Goal: Information Seeking & Learning: Learn about a topic

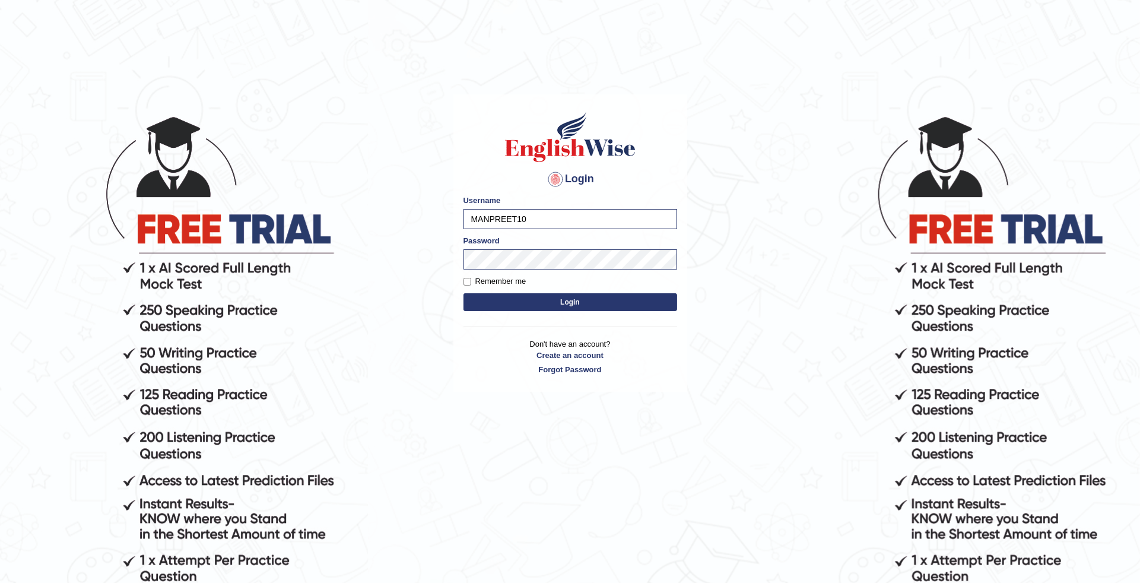
drag, startPoint x: 0, startPoint y: 0, endPoint x: 543, endPoint y: 217, distance: 584.9
click at [543, 217] on input "MANPREET10" at bounding box center [570, 219] width 214 height 20
type input "M"
type input "deepika_online"
click at [580, 303] on button "Login" at bounding box center [570, 302] width 214 height 18
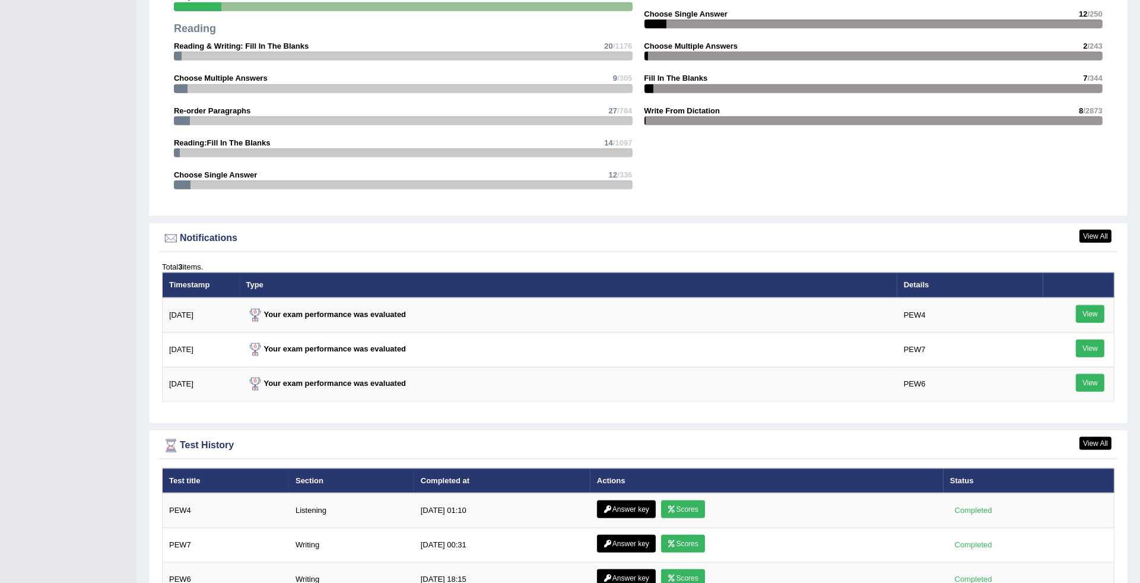
scroll to position [1553, 0]
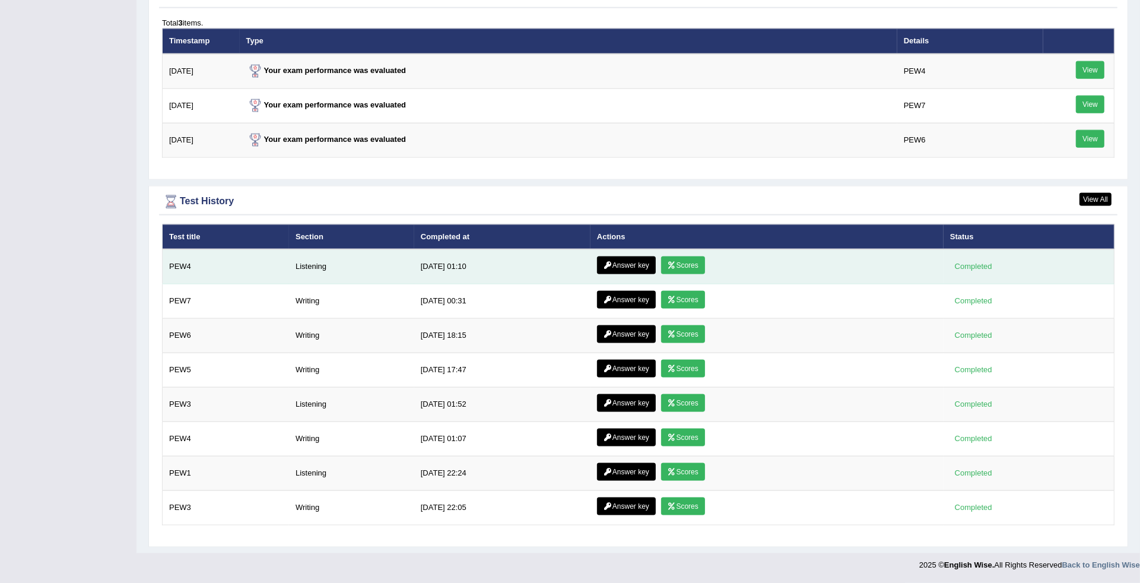
click at [674, 259] on link "Scores" at bounding box center [683, 265] width 44 height 18
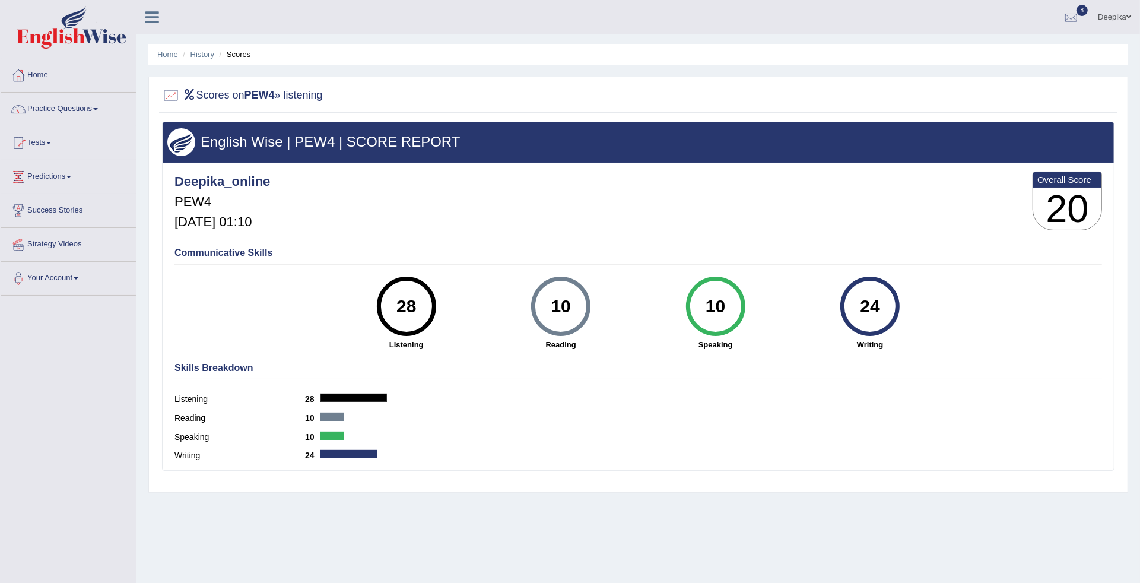
click at [174, 56] on link "Home" at bounding box center [167, 54] width 21 height 9
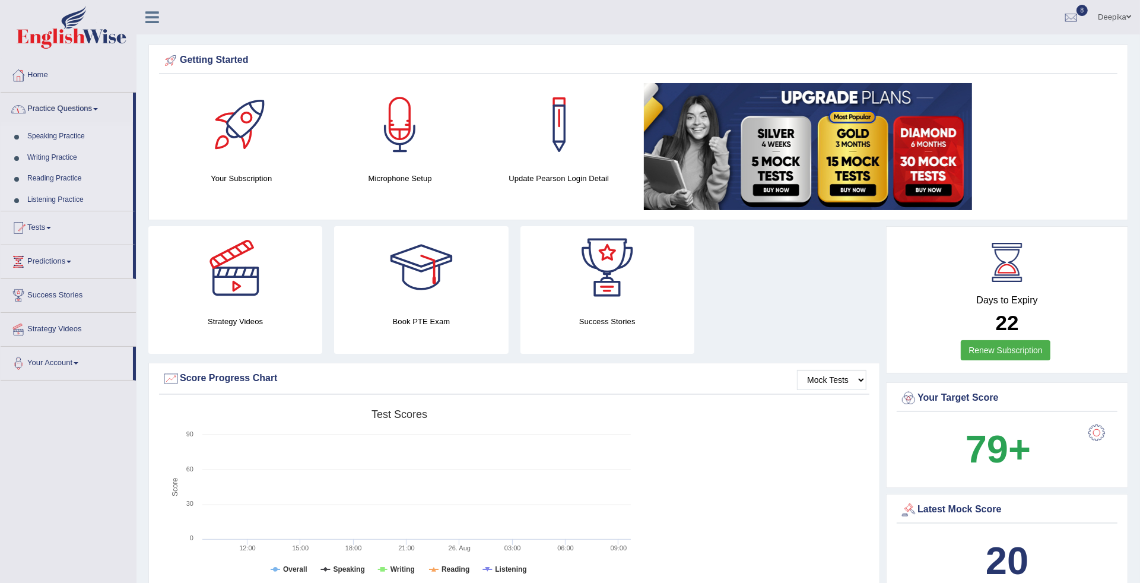
click at [97, 107] on link "Practice Questions" at bounding box center [67, 108] width 132 height 30
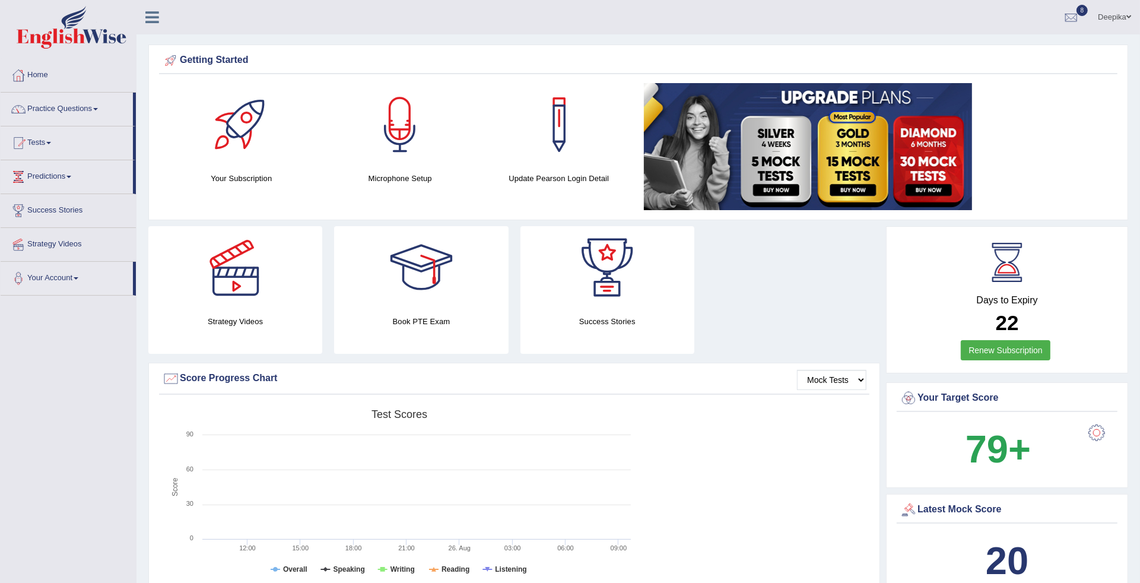
click at [97, 107] on link "Practice Questions" at bounding box center [67, 108] width 132 height 30
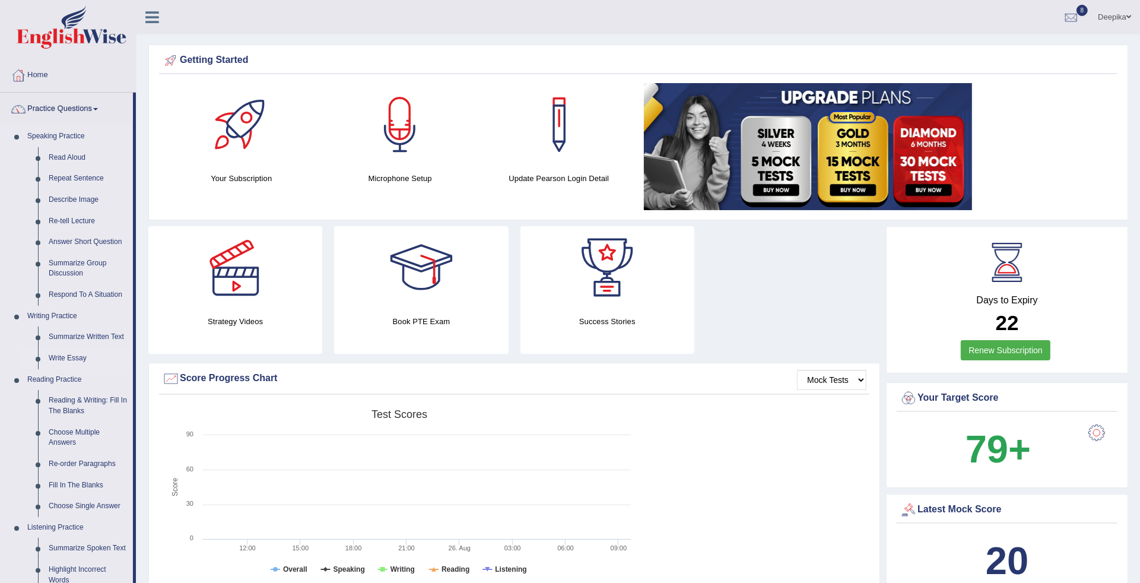
click at [80, 357] on link "Write Essay" at bounding box center [88, 358] width 90 height 21
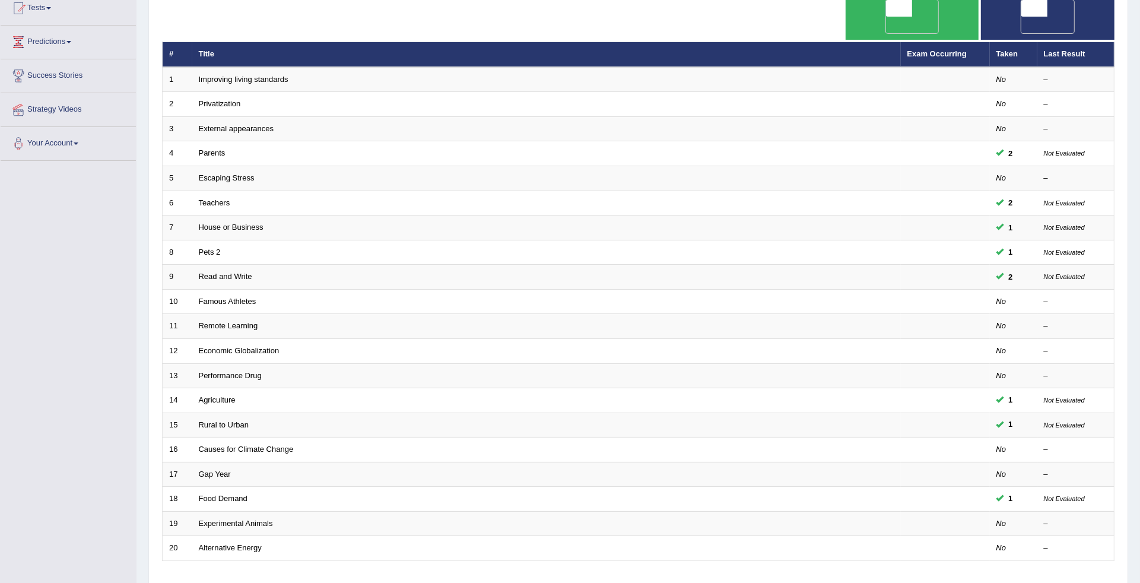
scroll to position [193, 0]
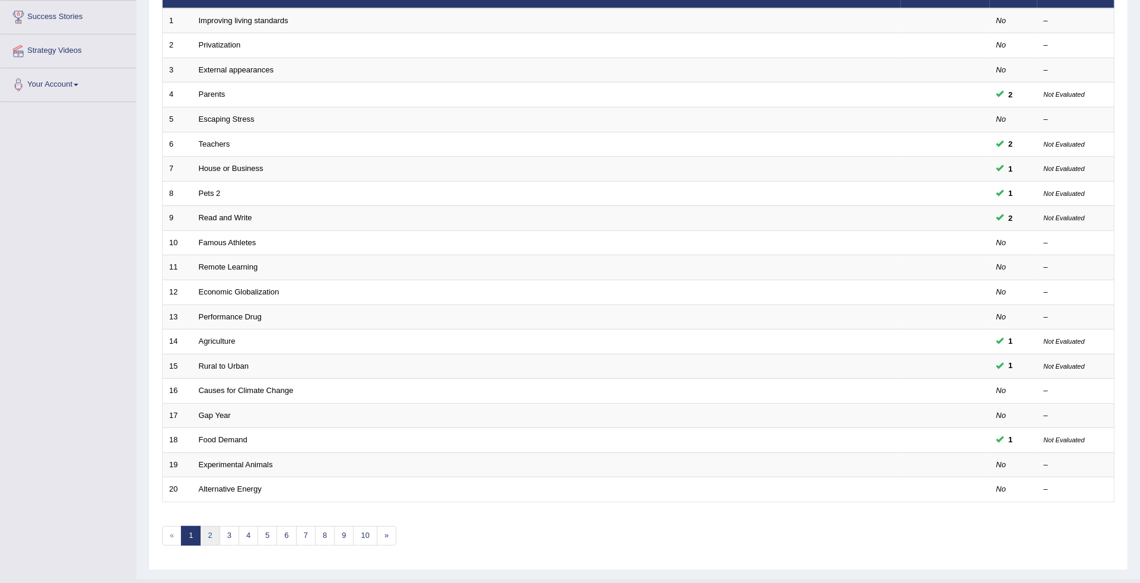
click at [208, 526] on link "2" at bounding box center [210, 536] width 20 height 20
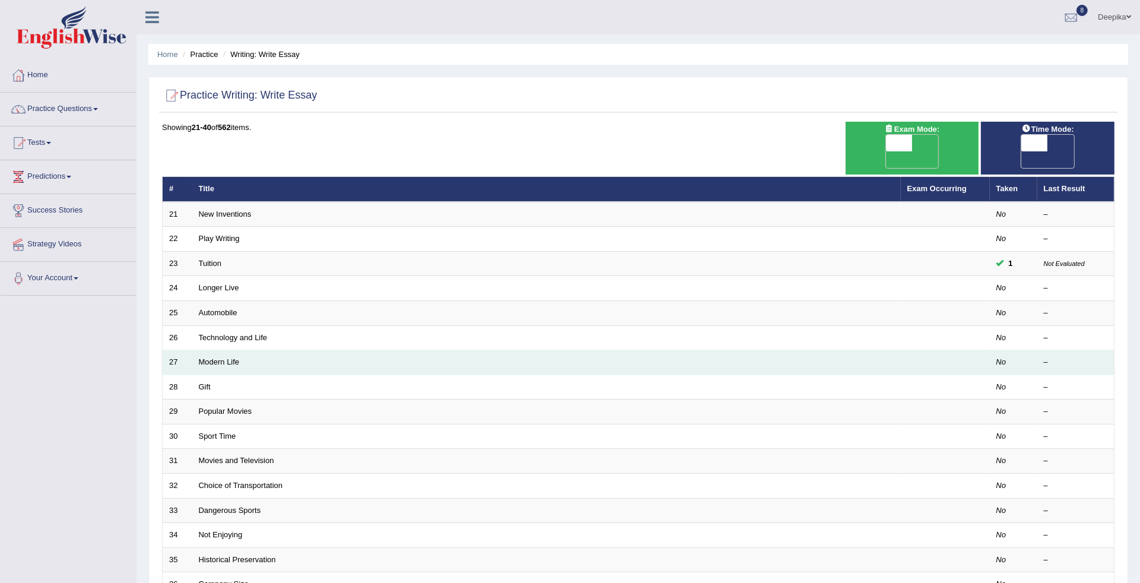
click at [187, 350] on td "27" at bounding box center [178, 362] width 30 height 25
click at [212, 357] on link "Modern Life" at bounding box center [219, 361] width 41 height 9
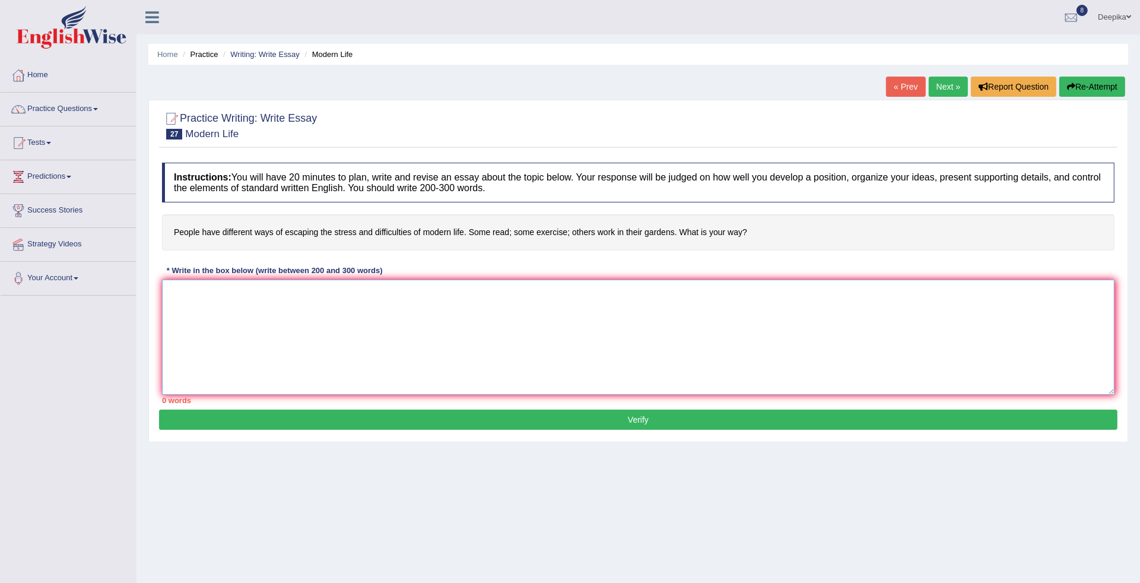
click at [167, 297] on textarea at bounding box center [638, 336] width 952 height 115
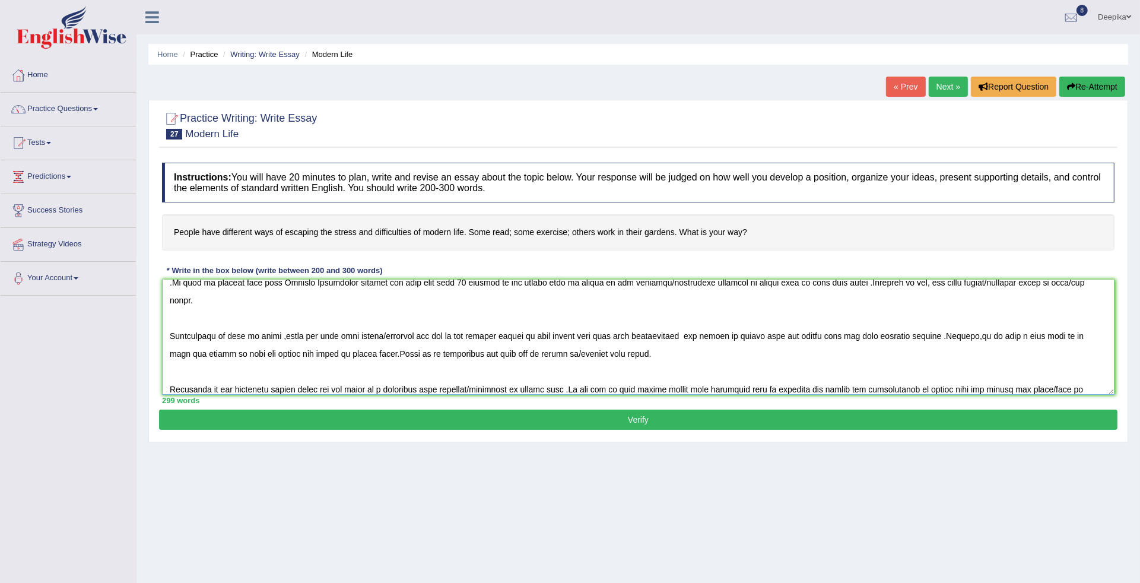
scroll to position [117, 0]
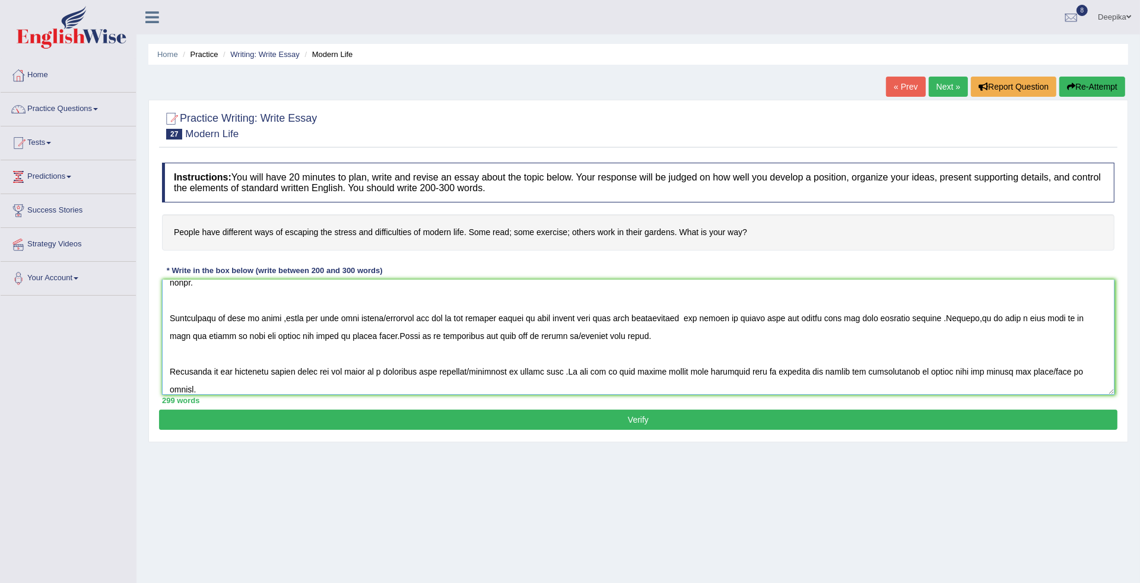
type textarea "This essay gives the ideas of modern life .It is an irrefutable fact that peopl…"
click at [327, 417] on button "Verify" at bounding box center [638, 419] width 958 height 20
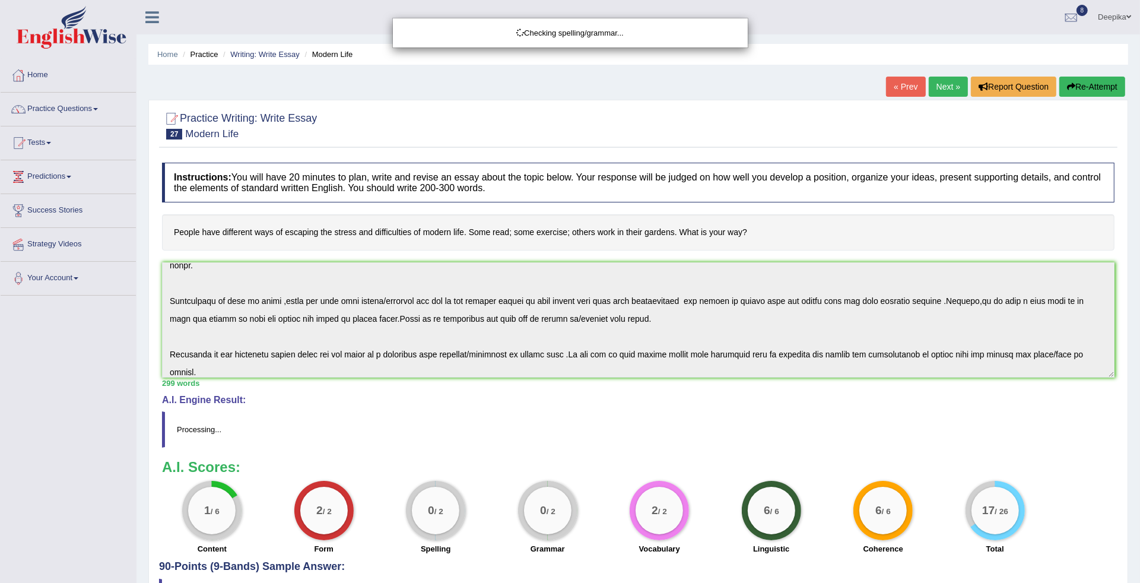
click at [1139, 564] on html "Toggle navigation Home Practice Questions Speaking Practice Read Aloud Repeat S…" at bounding box center [570, 291] width 1140 height 583
click at [1139, 564] on div "Checking spelling/grammar..." at bounding box center [570, 291] width 1140 height 583
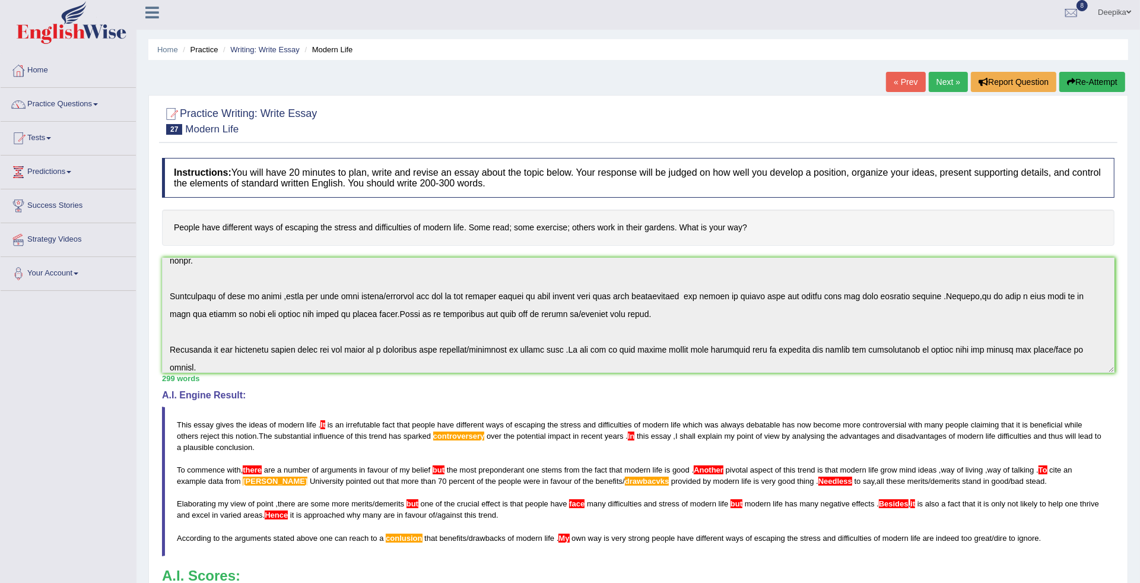
scroll to position [0, 0]
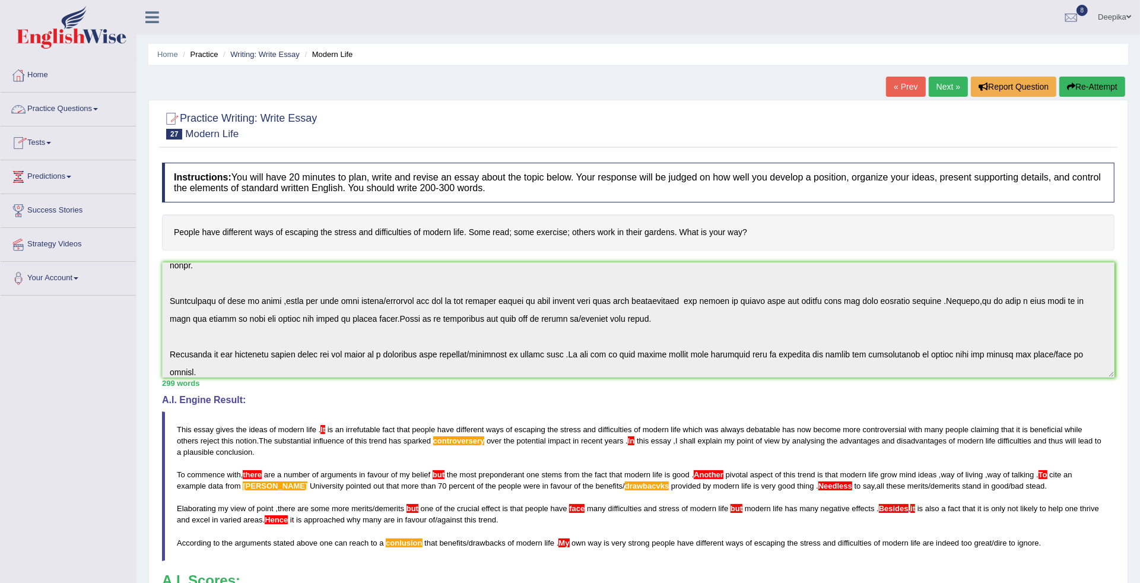
click at [98, 110] on span at bounding box center [95, 109] width 5 height 2
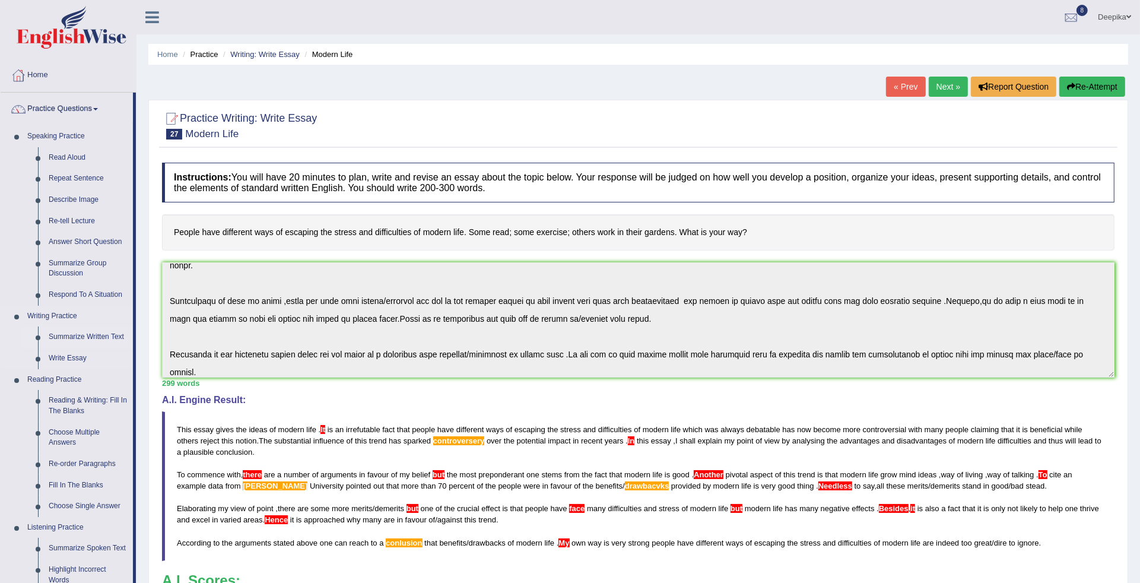
click at [64, 336] on link "Summarize Written Text" at bounding box center [88, 336] width 90 height 21
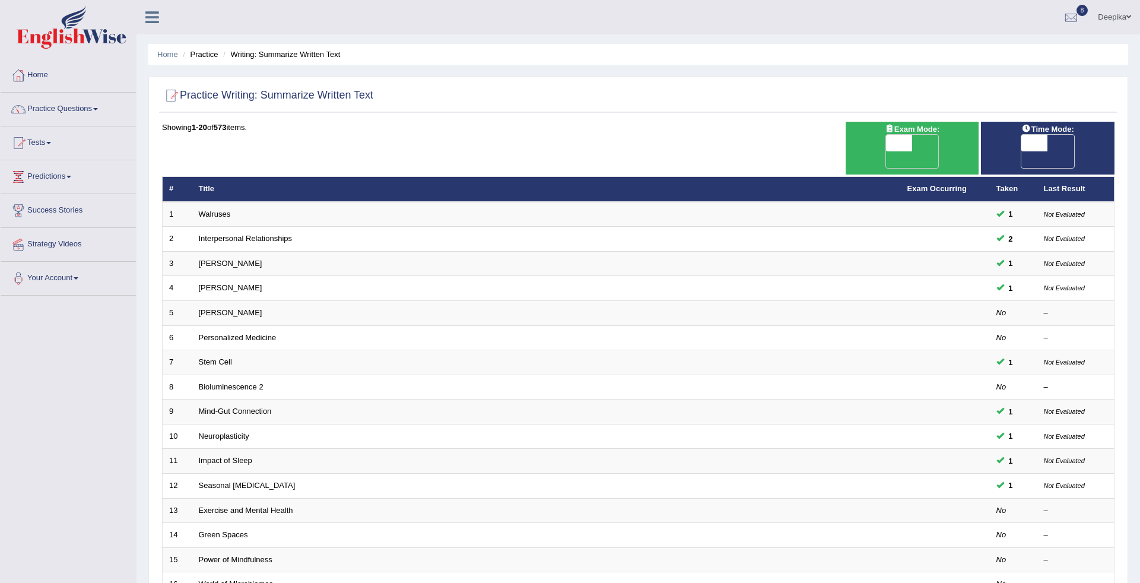
scroll to position [206, 0]
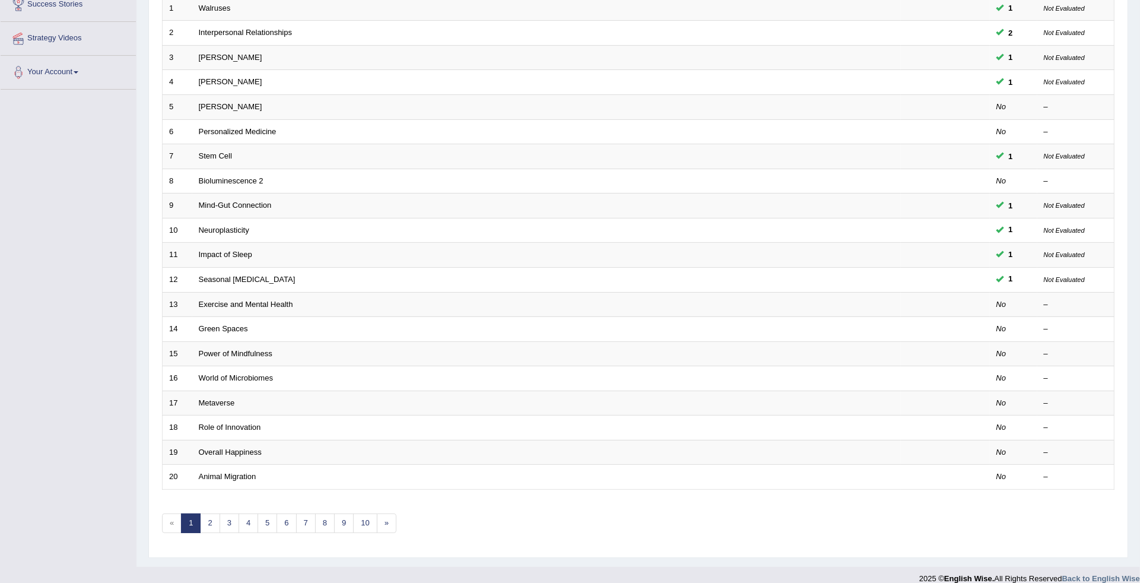
click at [228, 292] on td "Exercise and Mental Health" at bounding box center [546, 304] width 708 height 25
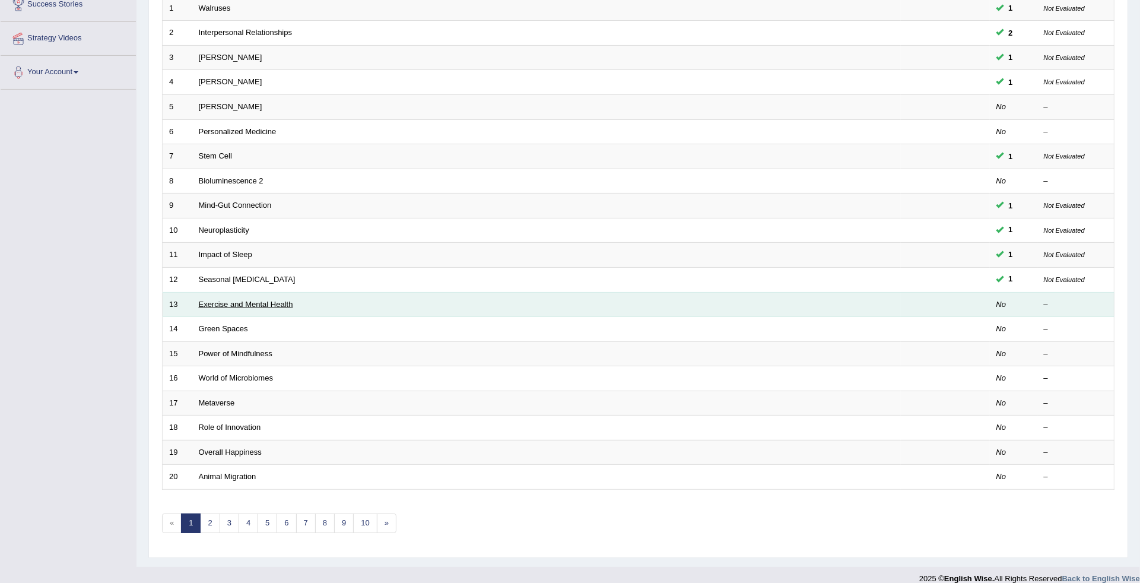
click at [228, 300] on link "Exercise and Mental Health" at bounding box center [246, 304] width 94 height 9
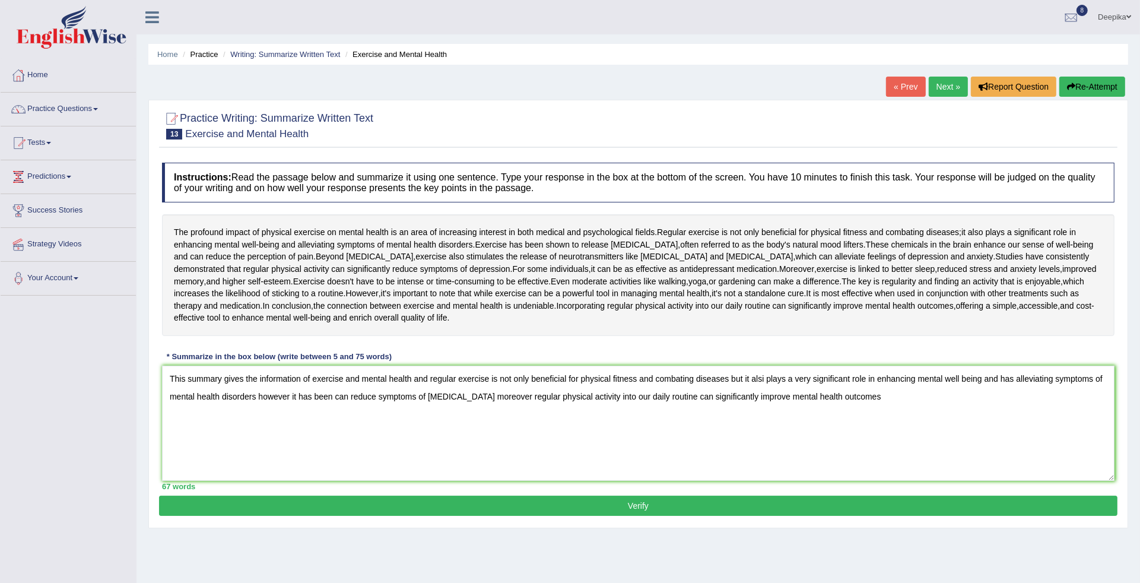
type textarea "This summary gives the information of exercise and mental health and regular ex…"
